Goal: Transaction & Acquisition: Purchase product/service

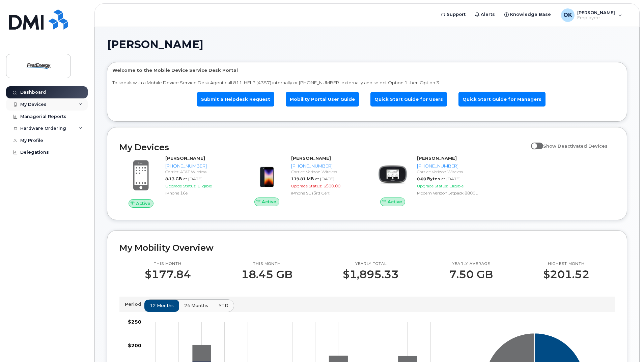
click at [47, 108] on div "My Devices" at bounding box center [47, 104] width 82 height 12
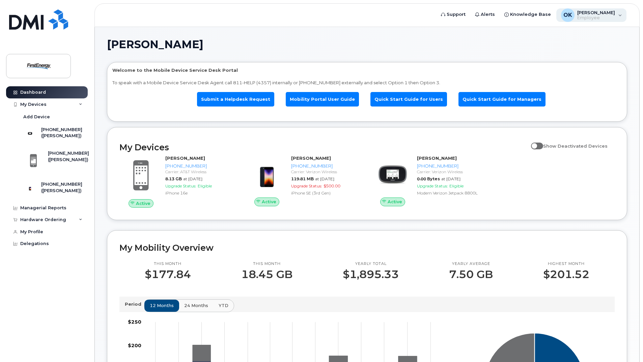
click at [583, 22] on div "OK O'Donnell, Kaitlyn M Employee" at bounding box center [591, 14] width 70 height 13
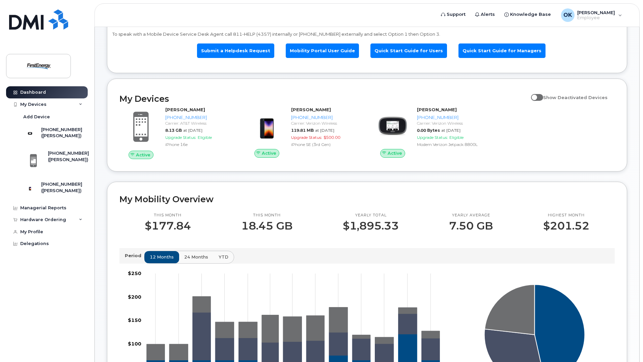
scroll to position [34, 0]
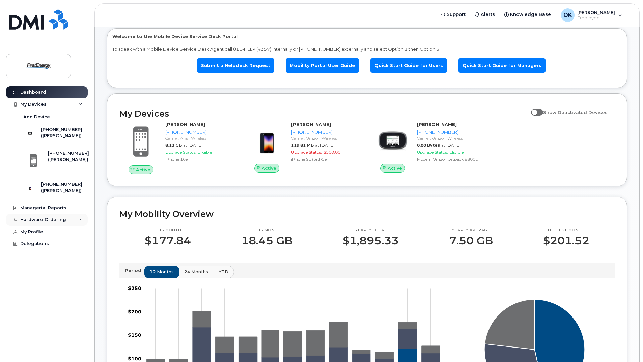
click at [51, 223] on div "Hardware Ordering" at bounding box center [43, 219] width 46 height 5
click at [36, 248] on div "New Order" at bounding box center [36, 245] width 26 height 6
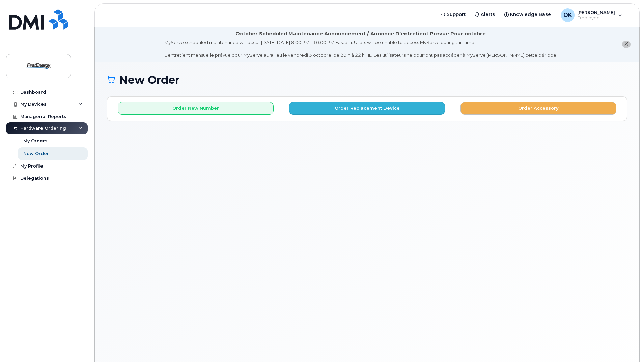
click at [365, 114] on div "Order New Number Order Replacement Device Order Accessory Please choose the car…" at bounding box center [366, 109] width 519 height 24
click at [336, 110] on button "Order Replacement Device" at bounding box center [367, 108] width 156 height 12
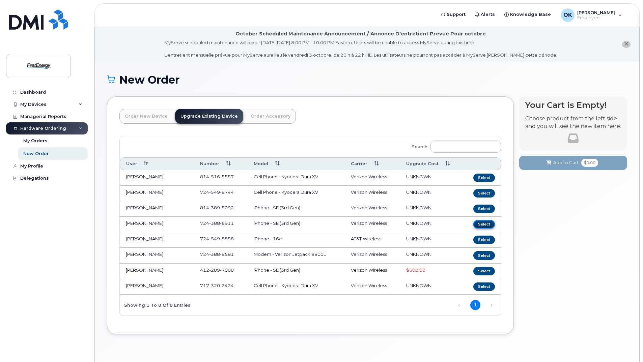
click at [479, 222] on button "Select" at bounding box center [484, 224] width 22 height 8
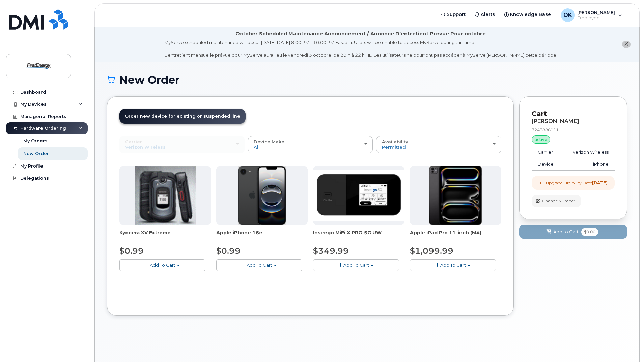
click at [262, 265] on span "Add To Cart" at bounding box center [260, 264] width 26 height 5
click at [252, 278] on link "$0.99 - 2 Year Upgrade" at bounding box center [250, 278] width 65 height 8
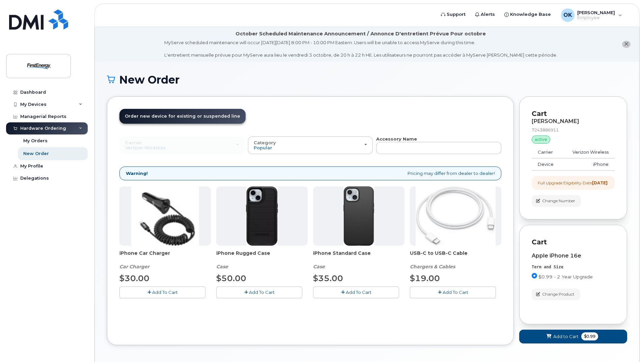
click at [457, 291] on span "Add To Cart" at bounding box center [455, 292] width 26 height 5
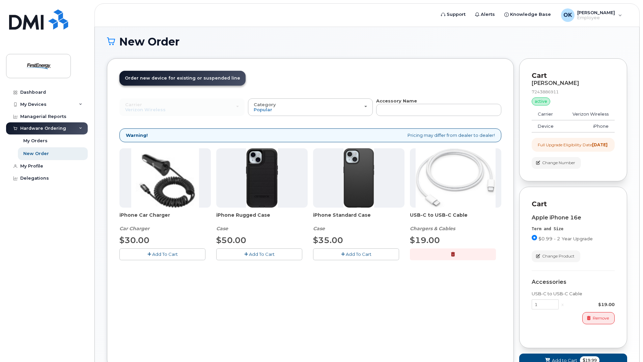
scroll to position [94, 0]
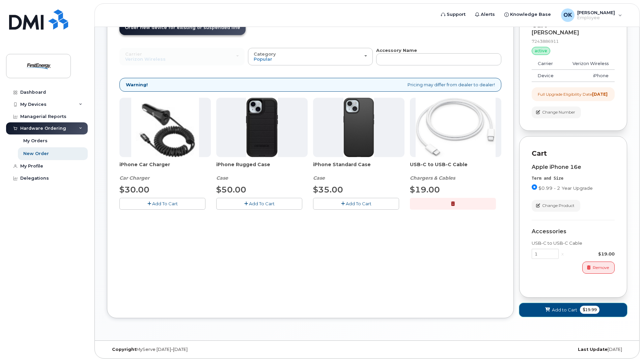
click at [563, 312] on span "Add to Cart" at bounding box center [564, 310] width 25 height 6
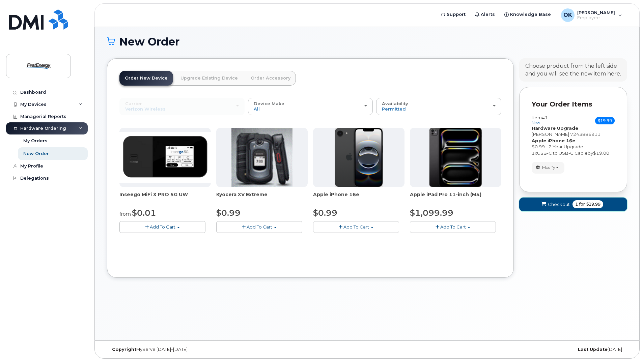
click at [542, 199] on button "Checkout 1 for $19.99" at bounding box center [573, 205] width 108 height 14
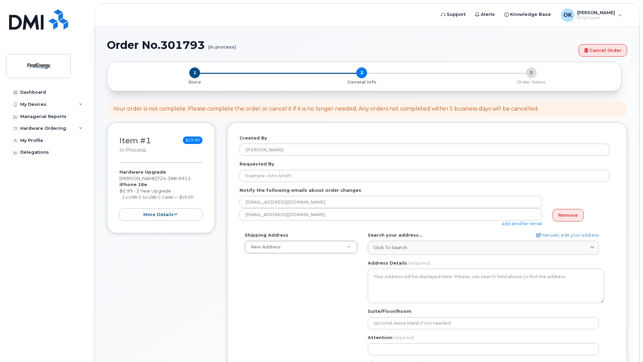
select select
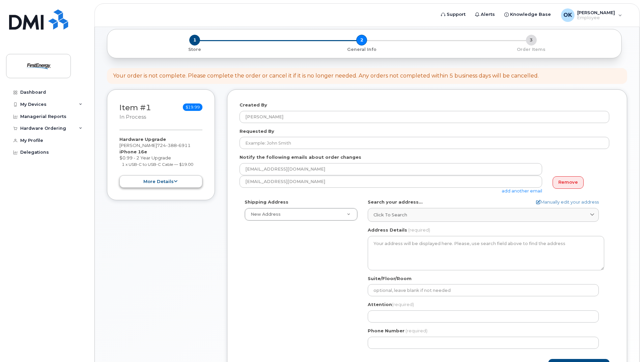
scroll to position [101, 0]
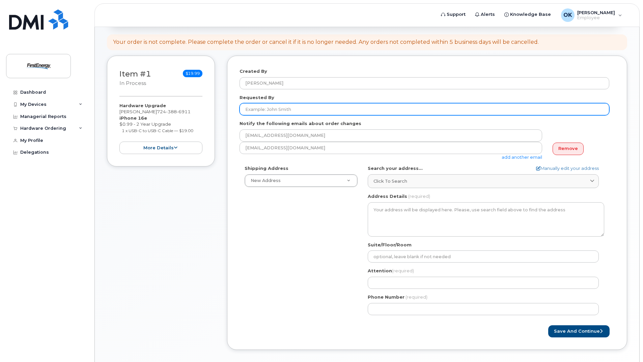
click at [271, 109] on input "Requested By" at bounding box center [424, 109] width 370 height 12
type input "[PERSON_NAME]"
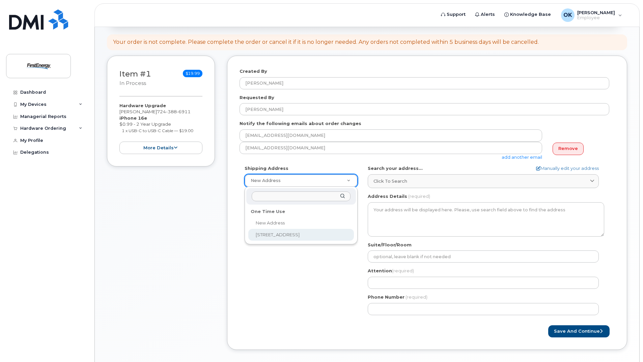
select select "2355 Oakland Ave"
type textarea "2355 Oakland Ave INDIANA PA 15701-3392 UNITED STATES"
type input "[PERSON_NAME]"
type input "7245498858"
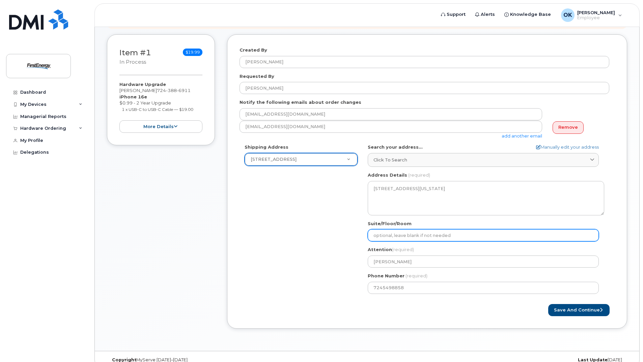
scroll to position [133, 0]
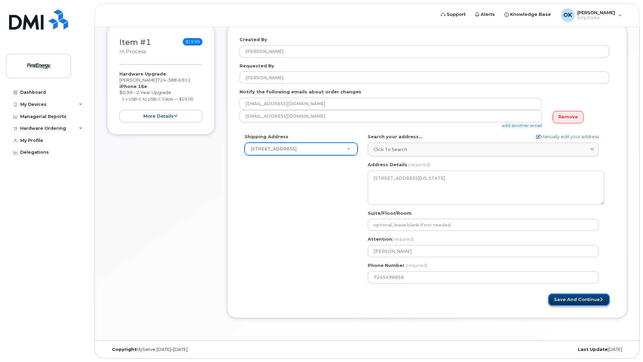
click at [580, 300] on button "Save and Continue" at bounding box center [578, 300] width 61 height 12
click at [154, 120] on button "more details" at bounding box center [160, 116] width 83 height 12
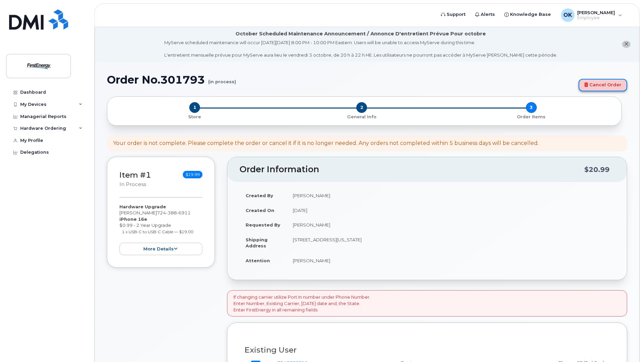
click at [603, 85] on link "Cancel Order" at bounding box center [602, 85] width 49 height 12
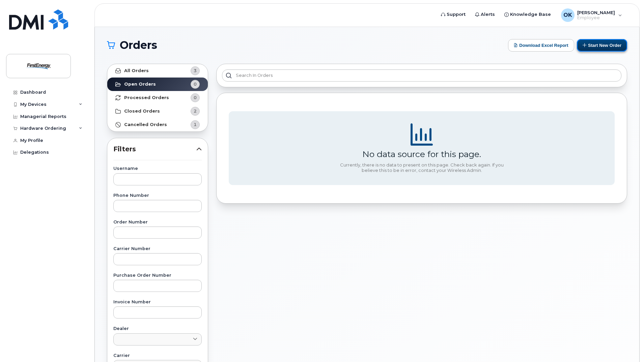
click at [592, 42] on button "Start New Order" at bounding box center [602, 45] width 50 height 12
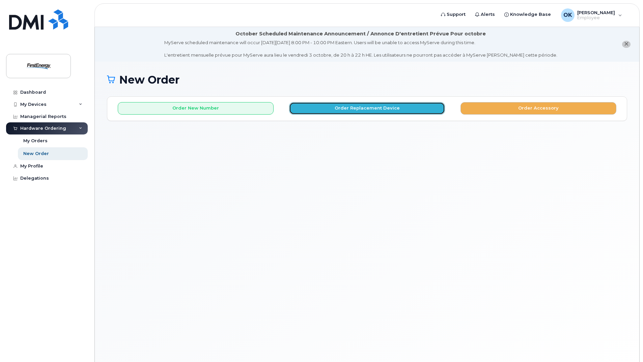
click at [338, 112] on button "Order Replacement Device" at bounding box center [367, 108] width 156 height 12
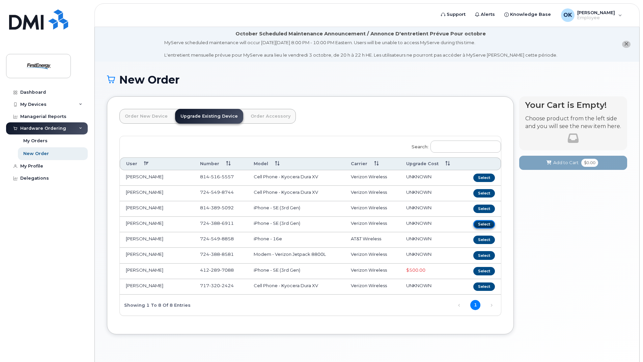
click at [492, 225] on button "Select" at bounding box center [484, 224] width 22 height 8
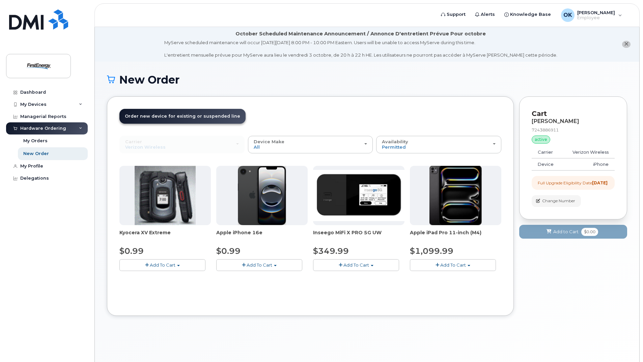
click at [263, 264] on span "Add To Cart" at bounding box center [260, 264] width 26 height 5
click at [259, 276] on link "$0.99 - 2 Year Upgrade" at bounding box center [250, 278] width 65 height 8
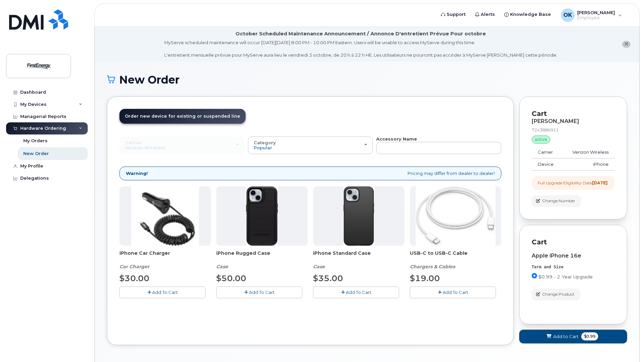
scroll to position [34, 0]
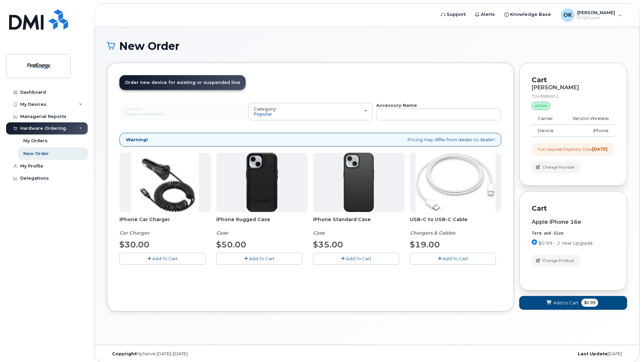
click at [448, 261] on span "Add To Cart" at bounding box center [455, 258] width 26 height 5
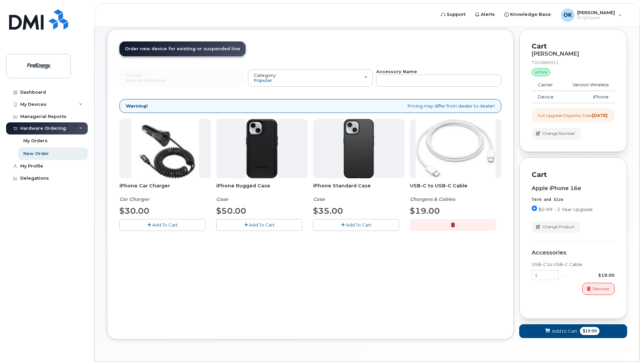
scroll to position [94, 0]
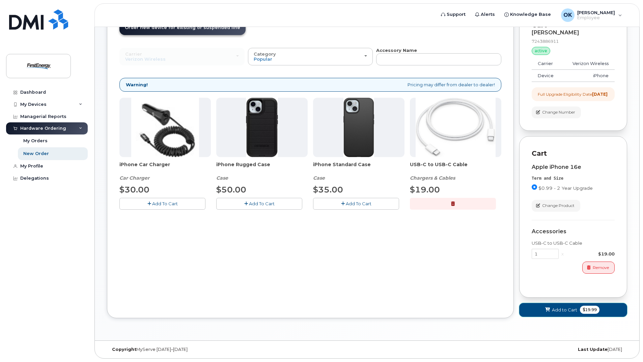
click at [557, 309] on span "Add to Cart" at bounding box center [564, 310] width 25 height 6
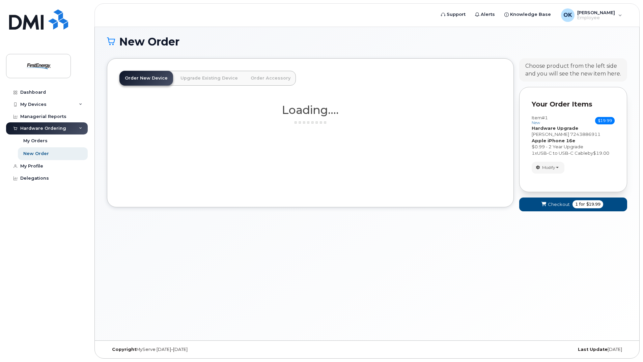
scroll to position [38, 0]
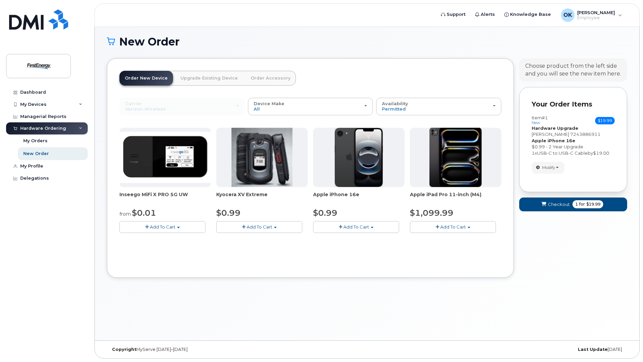
click at [212, 76] on link "Upgrade Existing Device" at bounding box center [209, 78] width 68 height 15
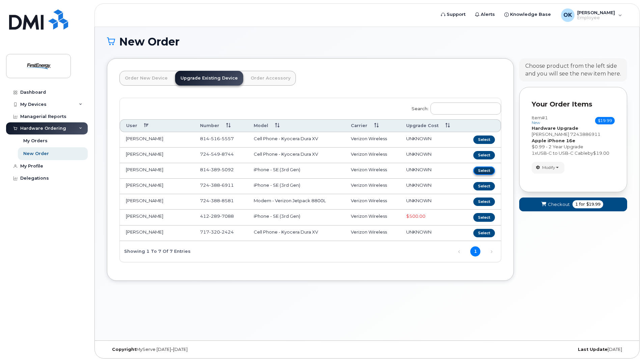
click at [480, 172] on button "Select" at bounding box center [484, 171] width 22 height 8
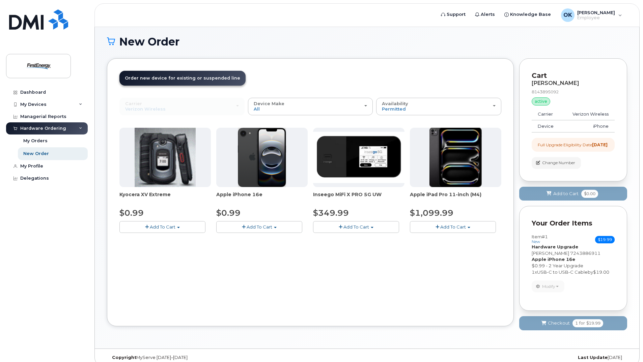
click at [238, 226] on button "Add To Cart" at bounding box center [259, 227] width 86 height 12
click at [246, 241] on link "$0.99 - 2 Year Upgrade" at bounding box center [250, 239] width 65 height 8
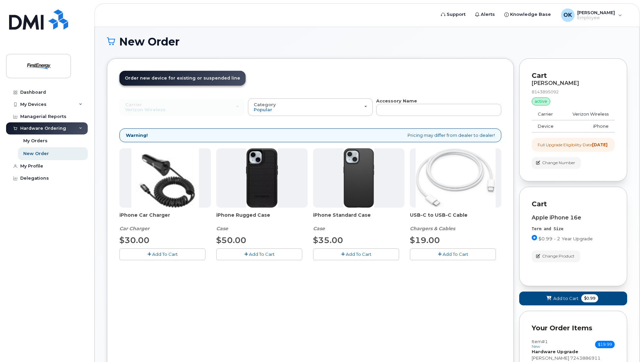
click at [432, 249] on button "Add To Cart" at bounding box center [453, 255] width 86 height 12
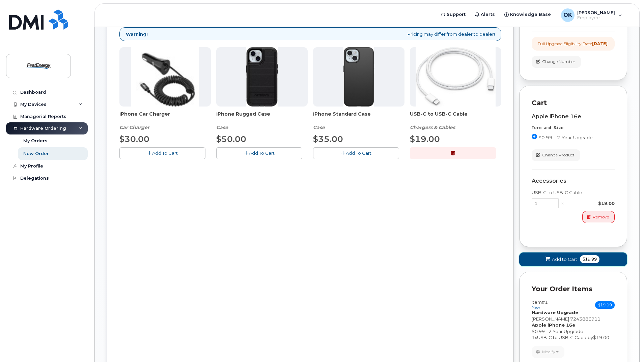
click at [553, 263] on span "Add to Cart" at bounding box center [564, 259] width 25 height 6
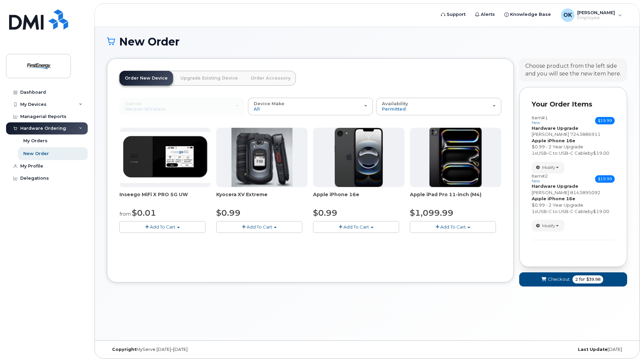
click at [197, 82] on link "Upgrade Existing Device" at bounding box center [209, 78] width 68 height 15
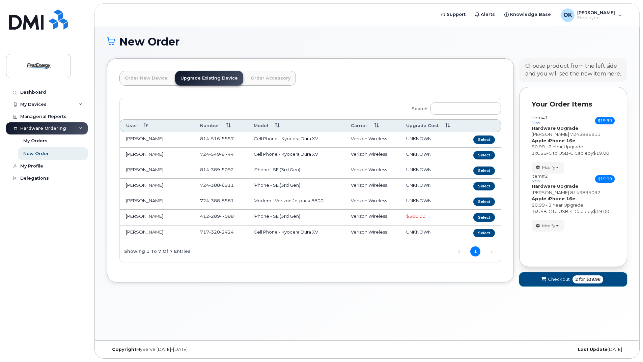
click at [564, 281] on span "Checkout" at bounding box center [559, 279] width 22 height 6
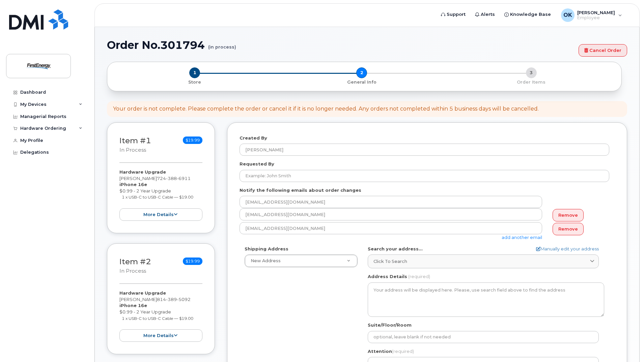
select select
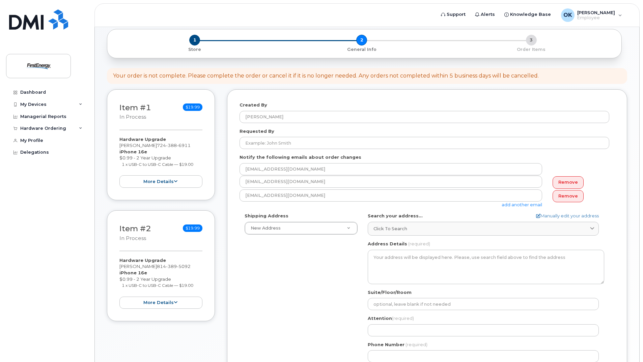
scroll to position [101, 0]
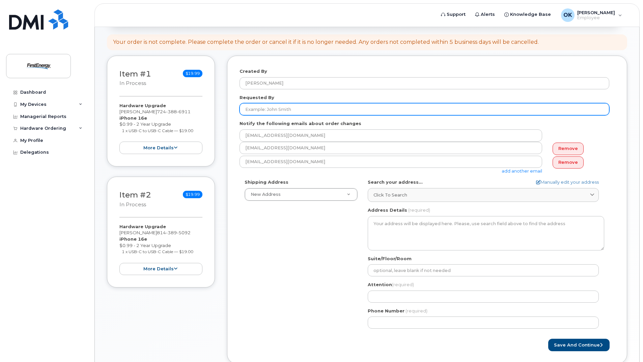
click at [293, 110] on input "Requested By" at bounding box center [424, 109] width 370 height 12
type input "[PERSON_NAME]"
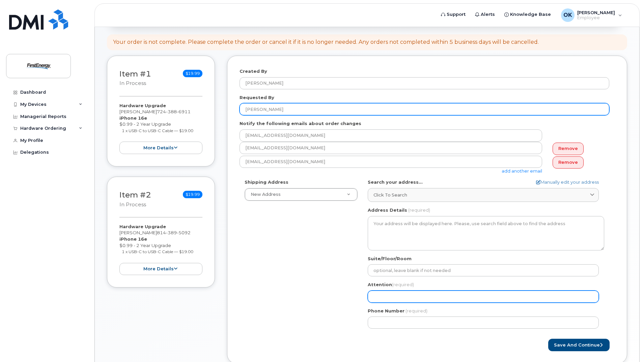
type input "Kaitlyn O'Donnell"
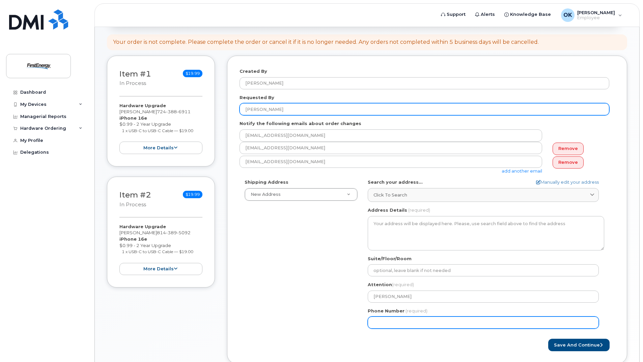
type input "7245498858"
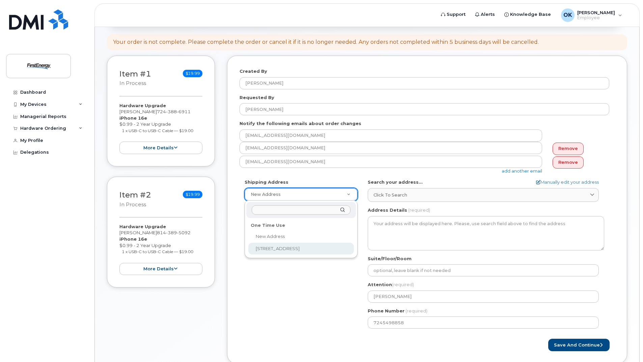
select select "2355 Oakland Ave"
type textarea "2355 Oakland Ave INDIANA PA 15701-3392 UNITED STATES"
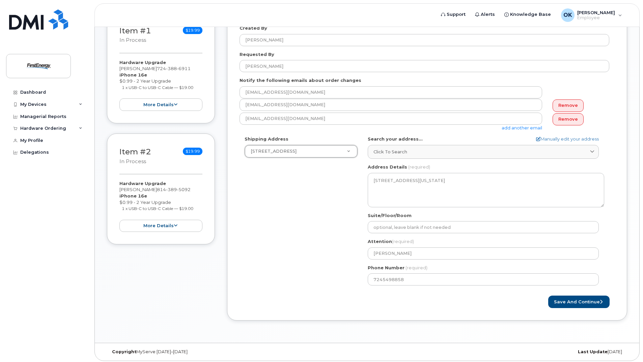
scroll to position [147, 0]
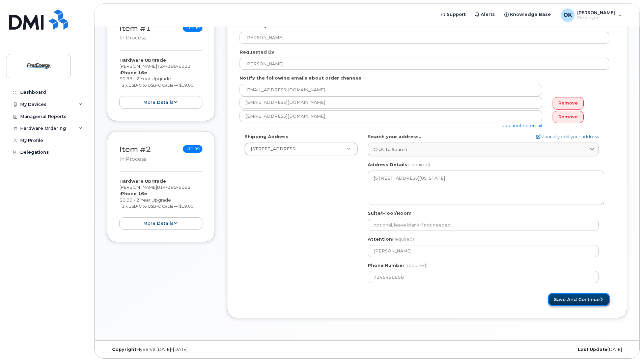
click at [580, 300] on button "Save and Continue" at bounding box center [578, 299] width 61 height 12
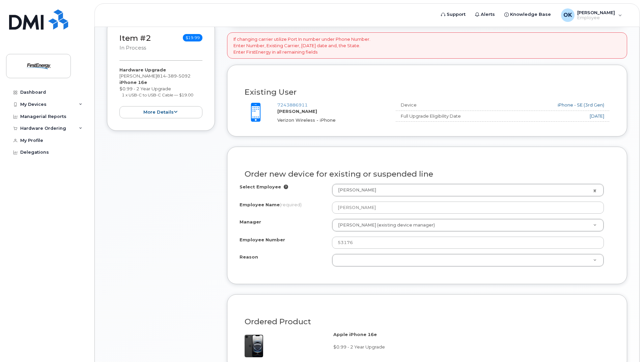
scroll to position [270, 0]
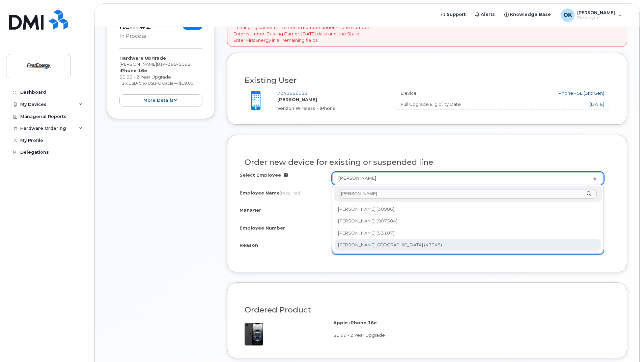
type input "wirfel"
type input "2065505"
type input "[PERSON_NAME][GEOGRAPHIC_DATA]"
type input "47348"
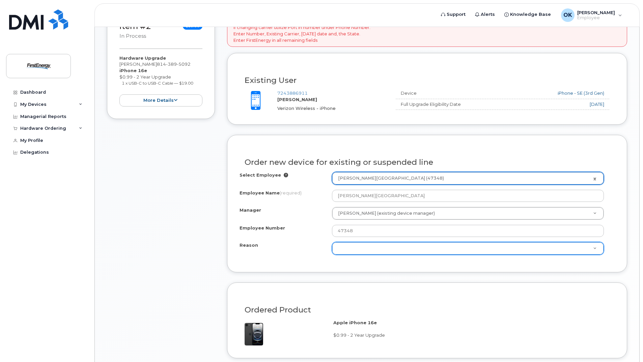
select select "2081987"
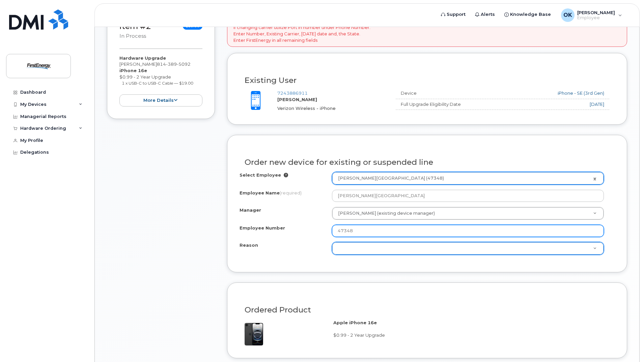
click at [363, 231] on input "47348" at bounding box center [468, 231] width 272 height 12
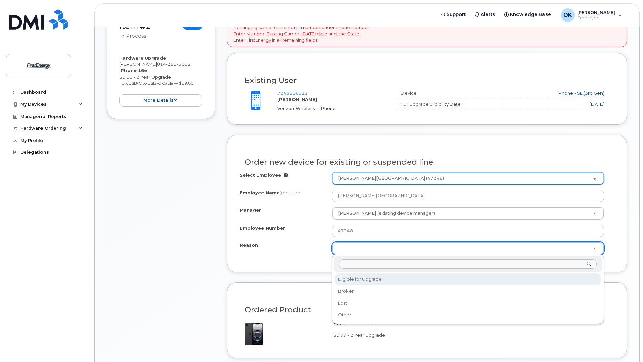
select select "eligible_for_upgrade"
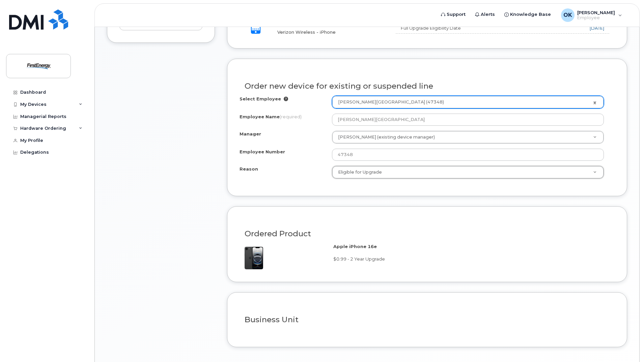
scroll to position [394, 0]
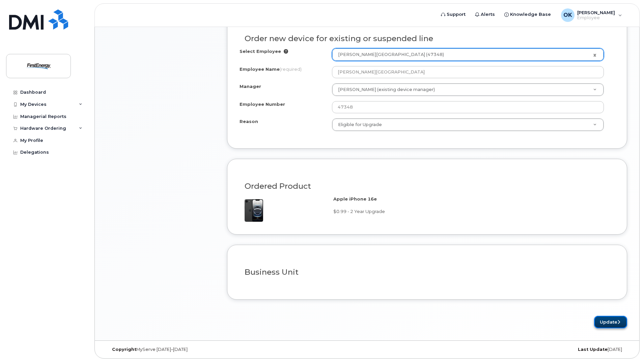
click at [617, 321] on icon "submit" at bounding box center [618, 322] width 3 height 4
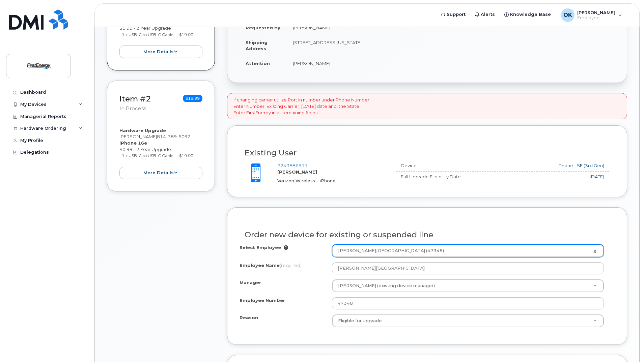
scroll to position [191, 0]
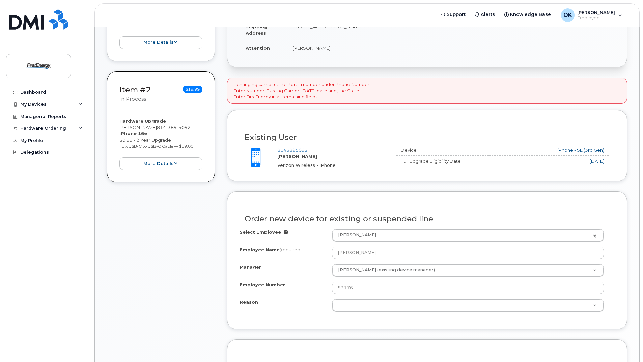
scroll to position [271, 0]
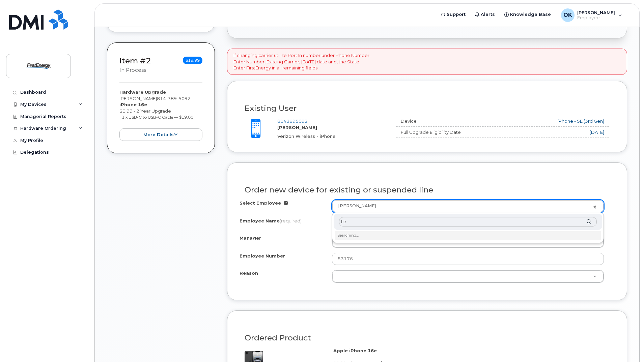
type input "h"
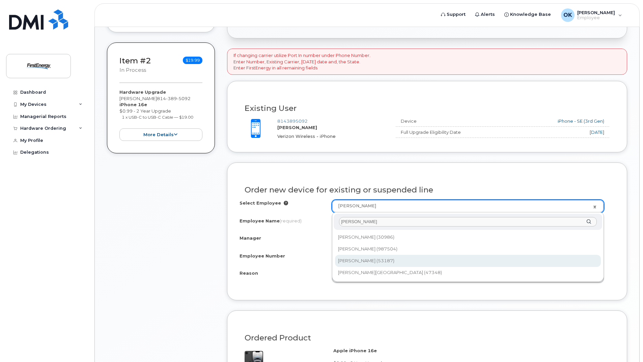
type input "[PERSON_NAME]"
type input "2072715"
type input "[PERSON_NAME]"
type input "53187"
select select "2081987"
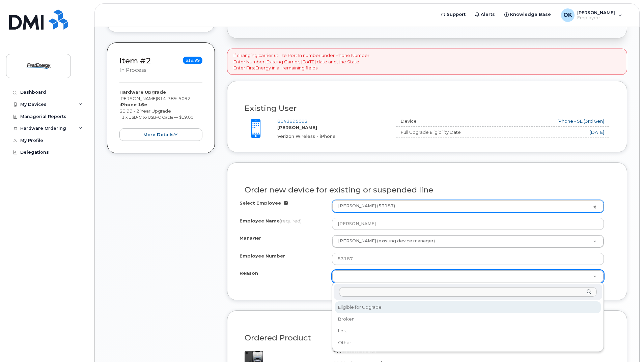
select select "eligible_for_upgrade"
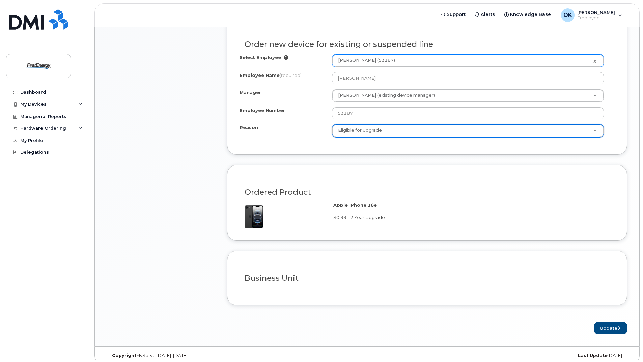
scroll to position [423, 0]
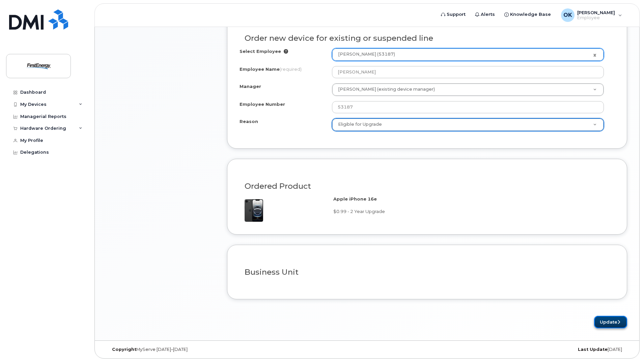
click at [605, 320] on button "Update" at bounding box center [610, 322] width 33 height 12
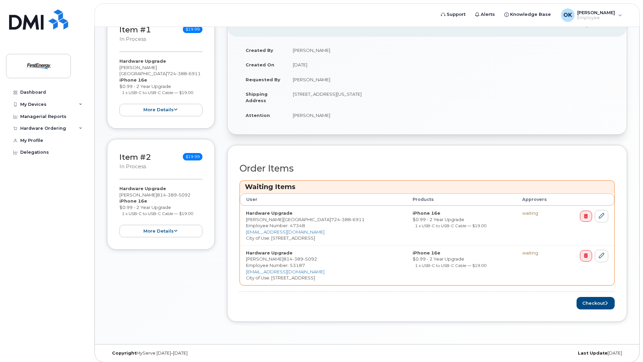
scroll to position [178, 0]
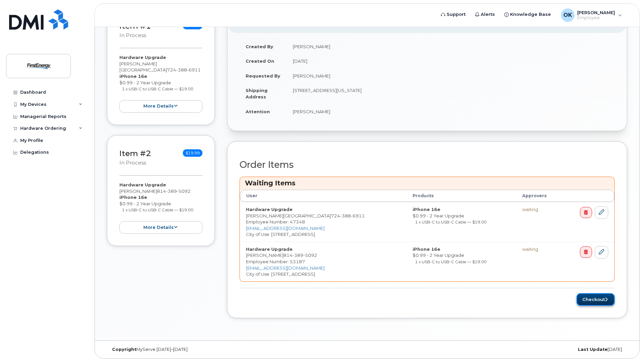
click at [597, 299] on button "Checkout" at bounding box center [595, 299] width 38 height 12
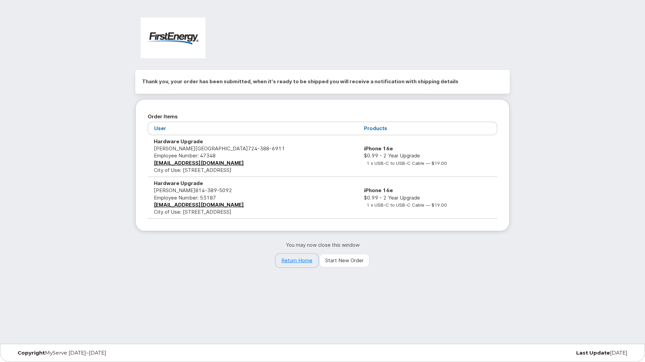
click at [300, 259] on link "Return Home" at bounding box center [297, 260] width 42 height 13
